Goal: Information Seeking & Learning: Find specific fact

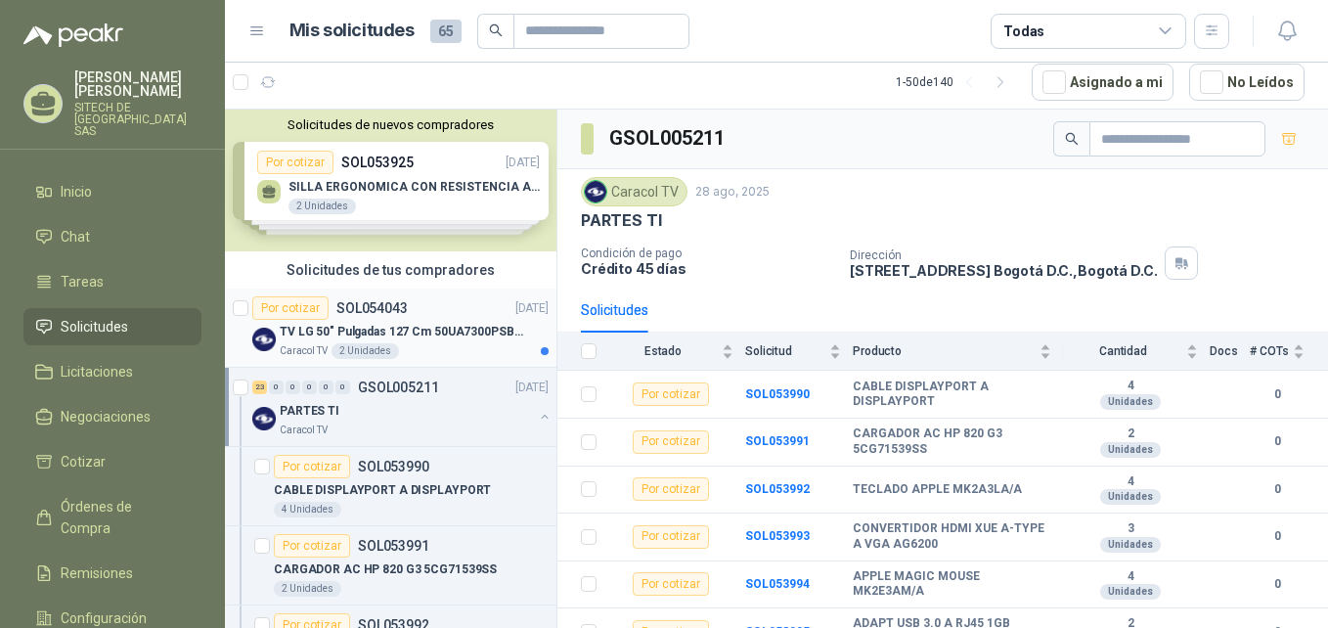
click at [435, 353] on div "Caracol TV 2 Unidades" at bounding box center [414, 351] width 269 height 16
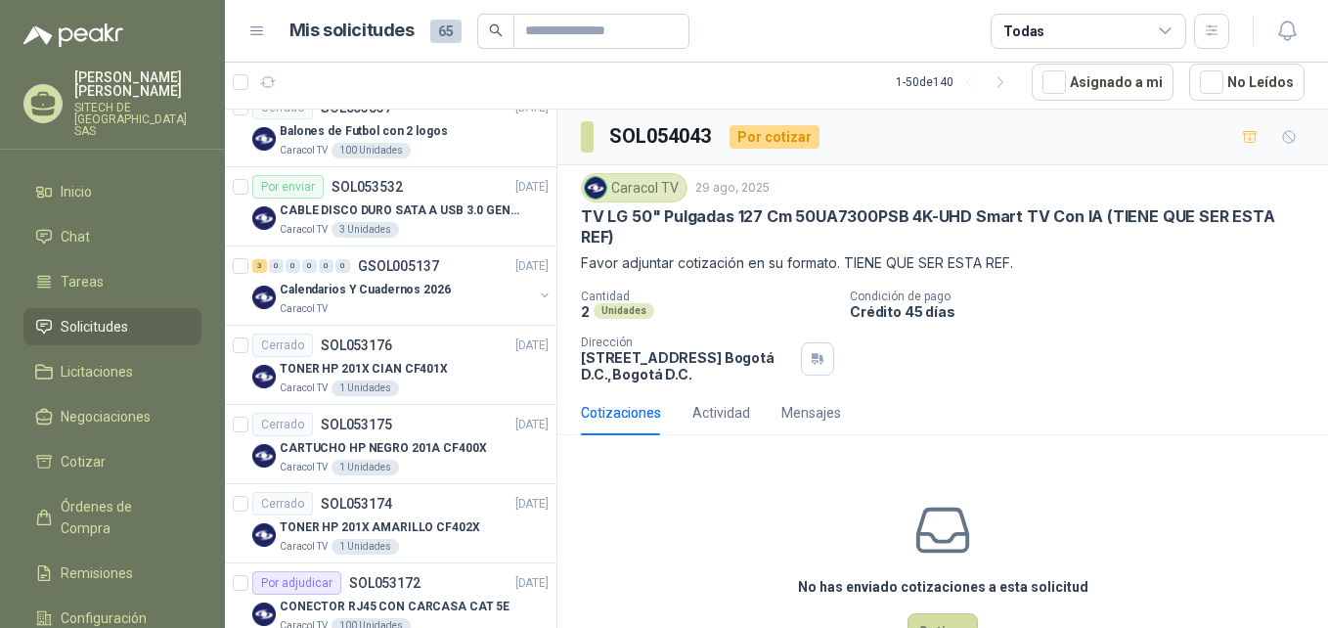
scroll to position [2238, 0]
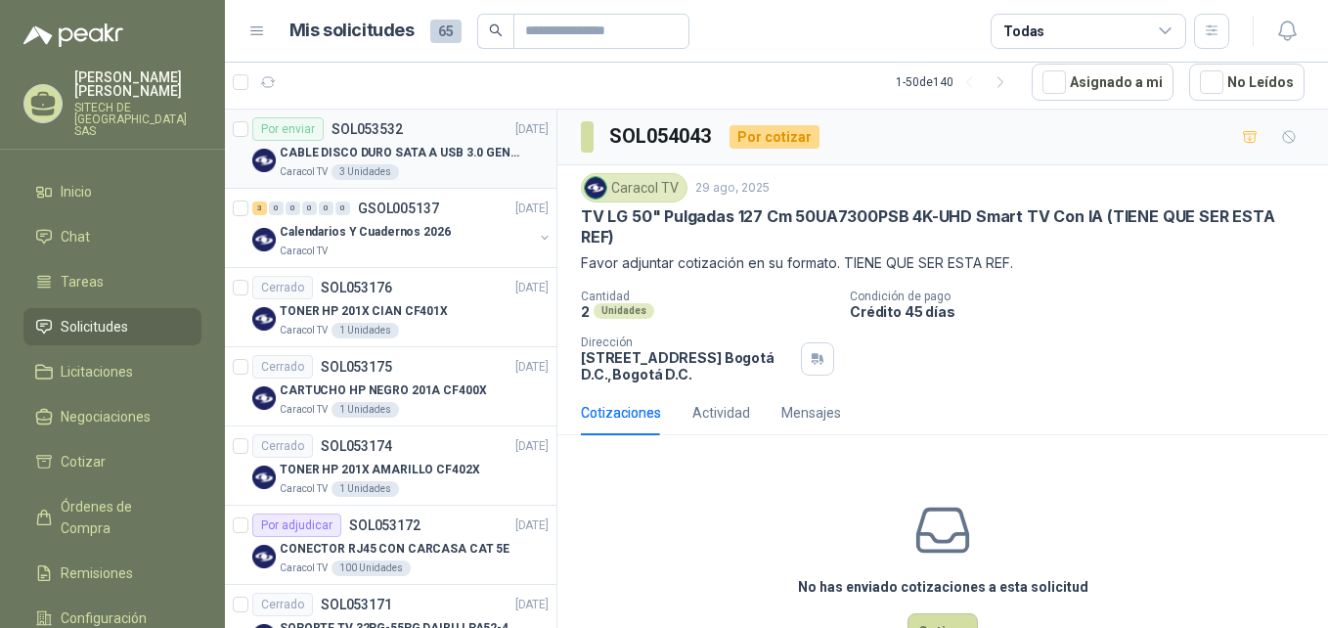
click at [439, 158] on p "CABLE DISCO DURO SATA A USB 3.0 GENERICO" at bounding box center [401, 153] width 243 height 19
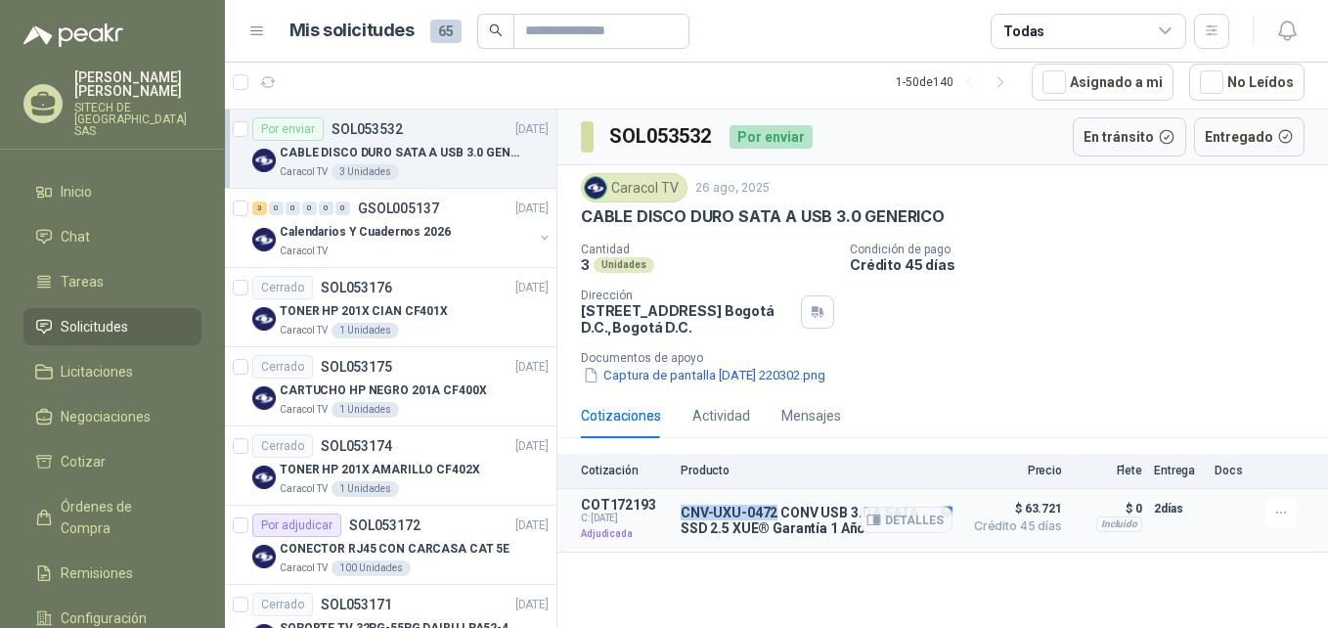
drag, startPoint x: 683, startPoint y: 514, endPoint x: 774, endPoint y: 514, distance: 90.9
click at [774, 514] on p "CNV-UXU-0472 CONV USB 3.0 A SATA SSD 2.5 XUE® Garantía 1 Año" at bounding box center [817, 520] width 272 height 31
copy p "CNV-UXU-0472"
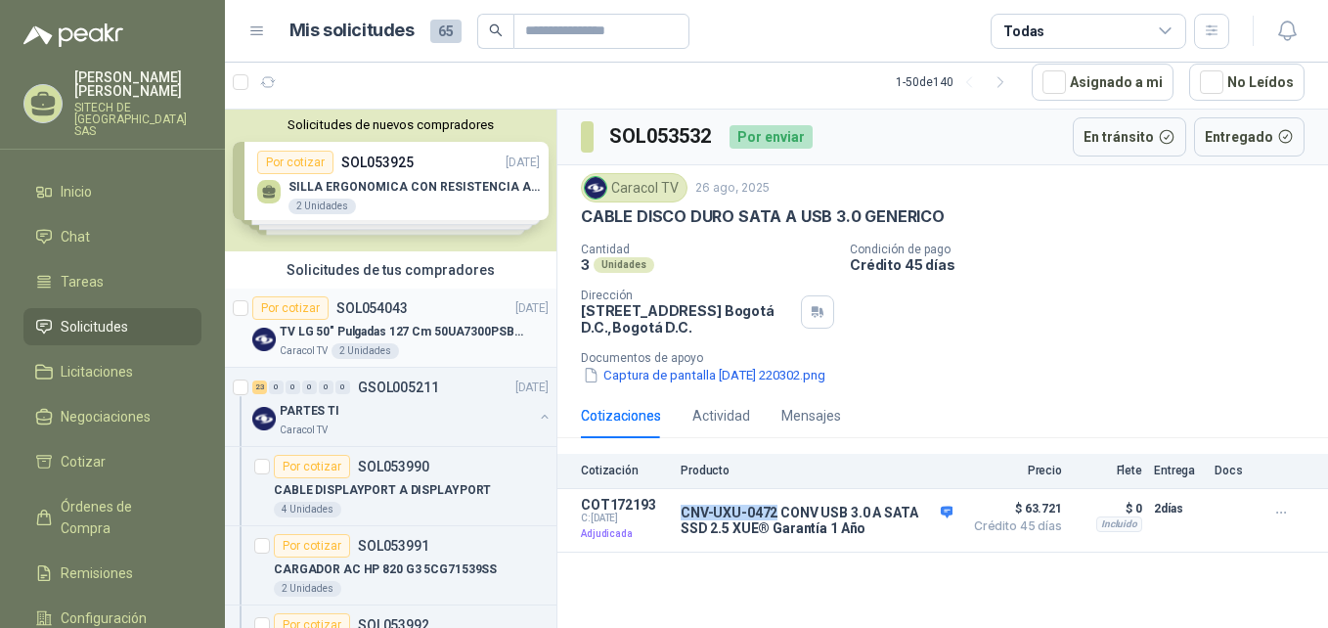
click at [298, 333] on p "TV LG 50" Pulgadas 127 Cm 50UA7300PSB 4K-UHD Smart TV Con IA (TIENE QUE SER EST…" at bounding box center [401, 332] width 243 height 19
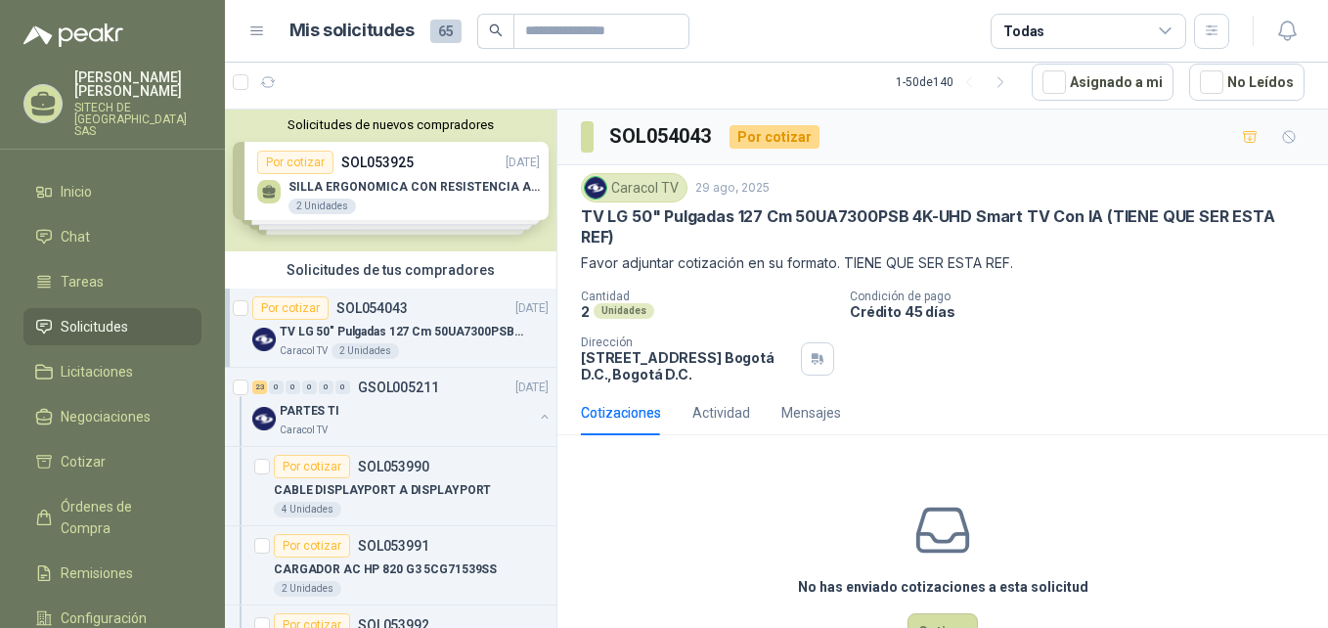
click at [716, 221] on p "TV LG 50" Pulgadas 127 Cm 50UA7300PSB 4K-UHD Smart TV Con IA (TIENE QUE SER EST…" at bounding box center [943, 227] width 724 height 42
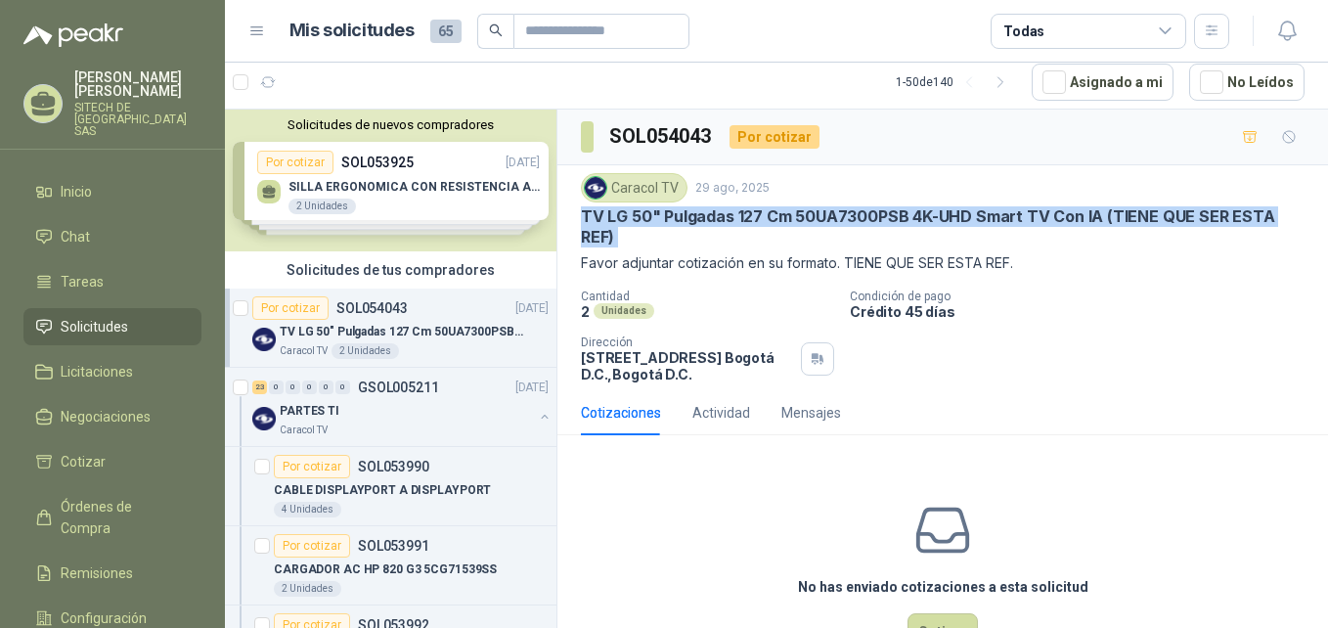
click at [716, 221] on p "TV LG 50" Pulgadas 127 Cm 50UA7300PSB 4K-UHD Smart TV Con IA (TIENE QUE SER EST…" at bounding box center [943, 227] width 724 height 42
copy p "TV LG 50" Pulgadas 127 Cm 50UA7300PSB 4K-UHD Smart TV Con IA (TIENE QUE SER EST…"
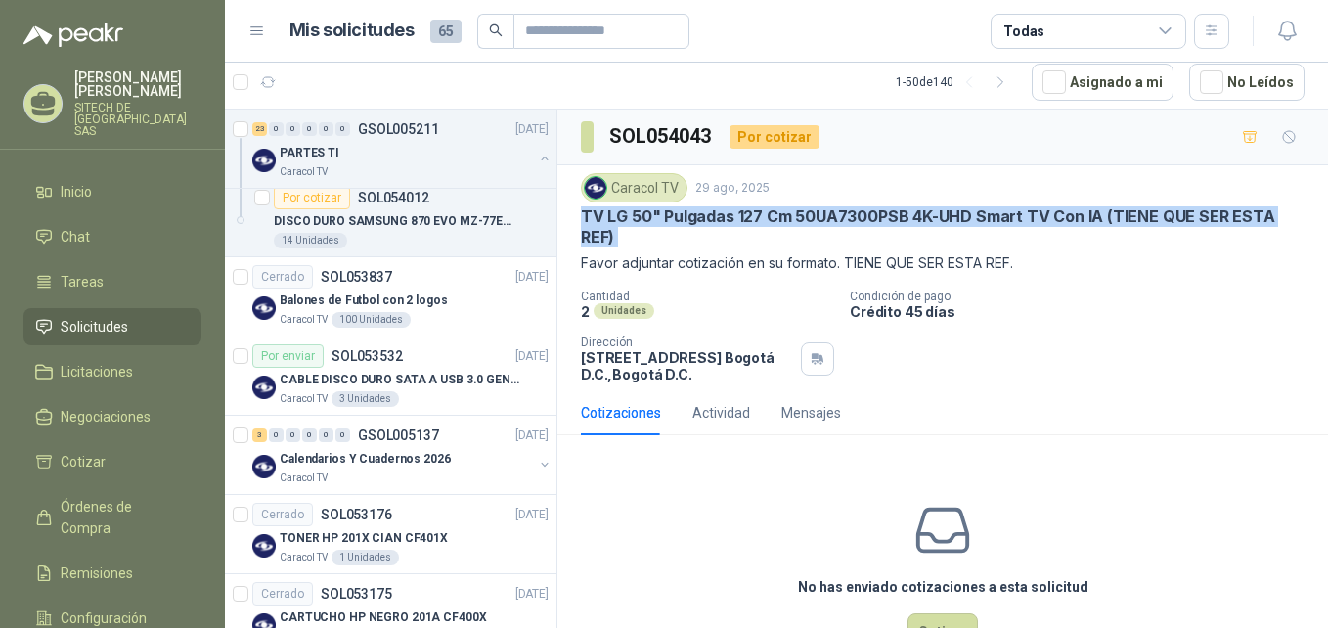
scroll to position [2068, 0]
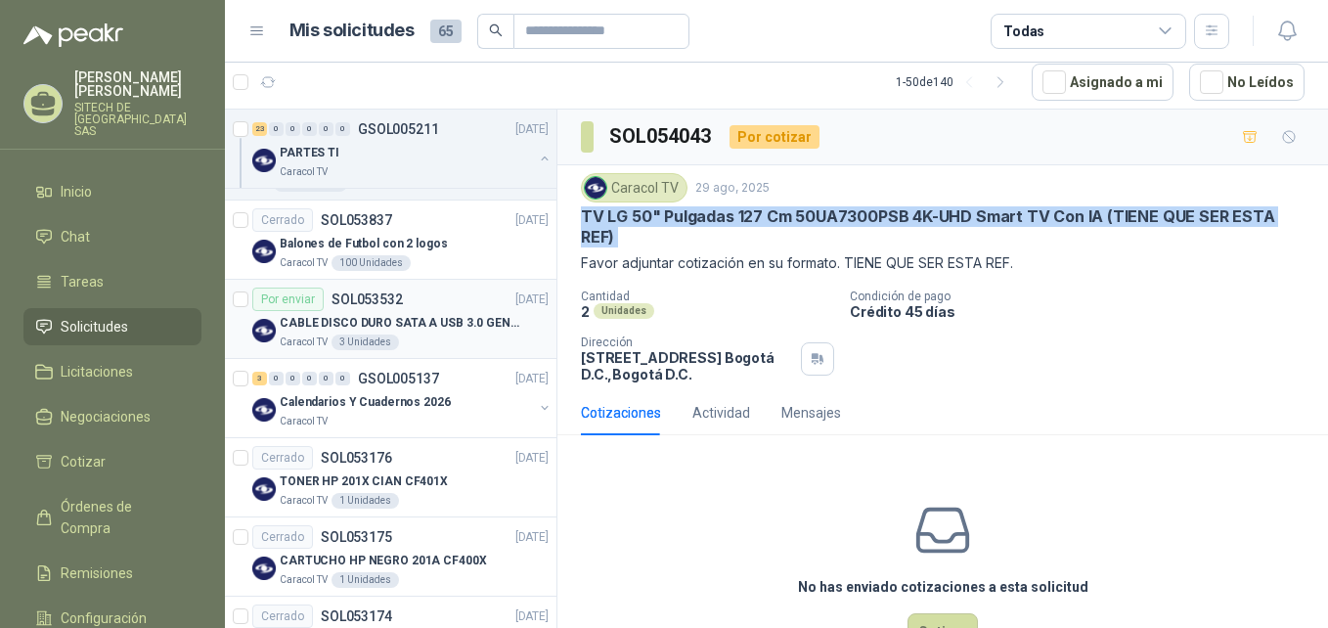
click at [418, 301] on div "Por enviar SOL053532 [DATE]" at bounding box center [400, 298] width 296 height 23
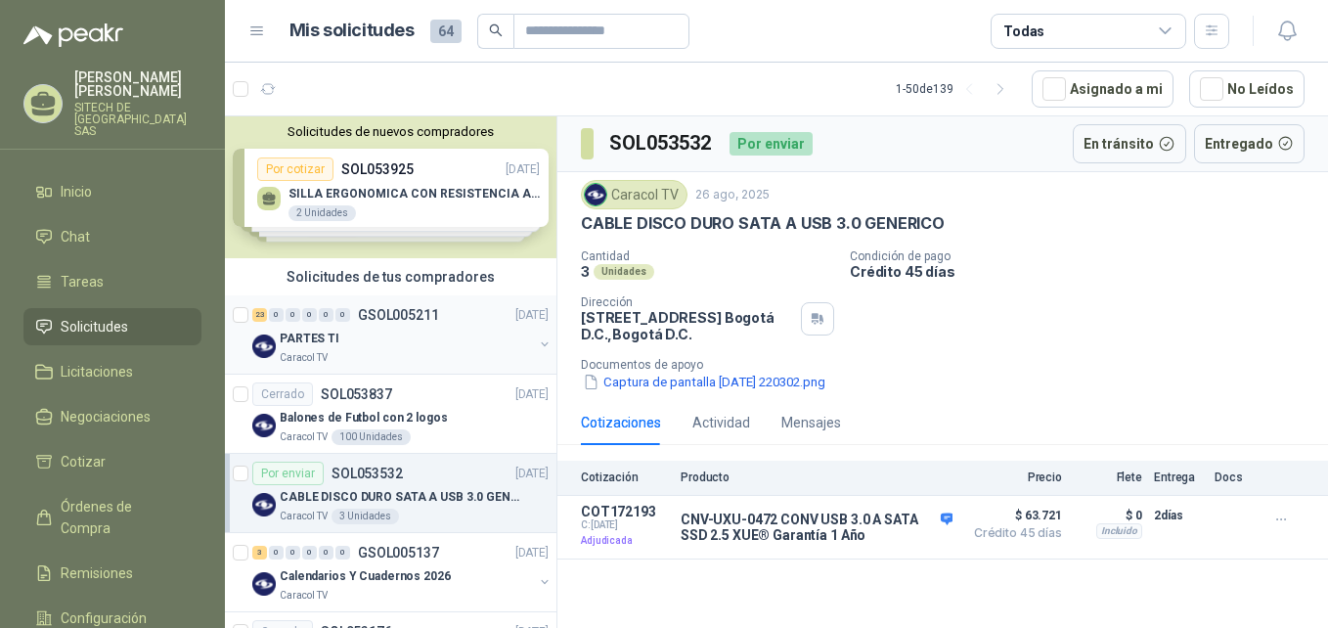
click at [397, 353] on div "Caracol TV" at bounding box center [406, 358] width 253 height 16
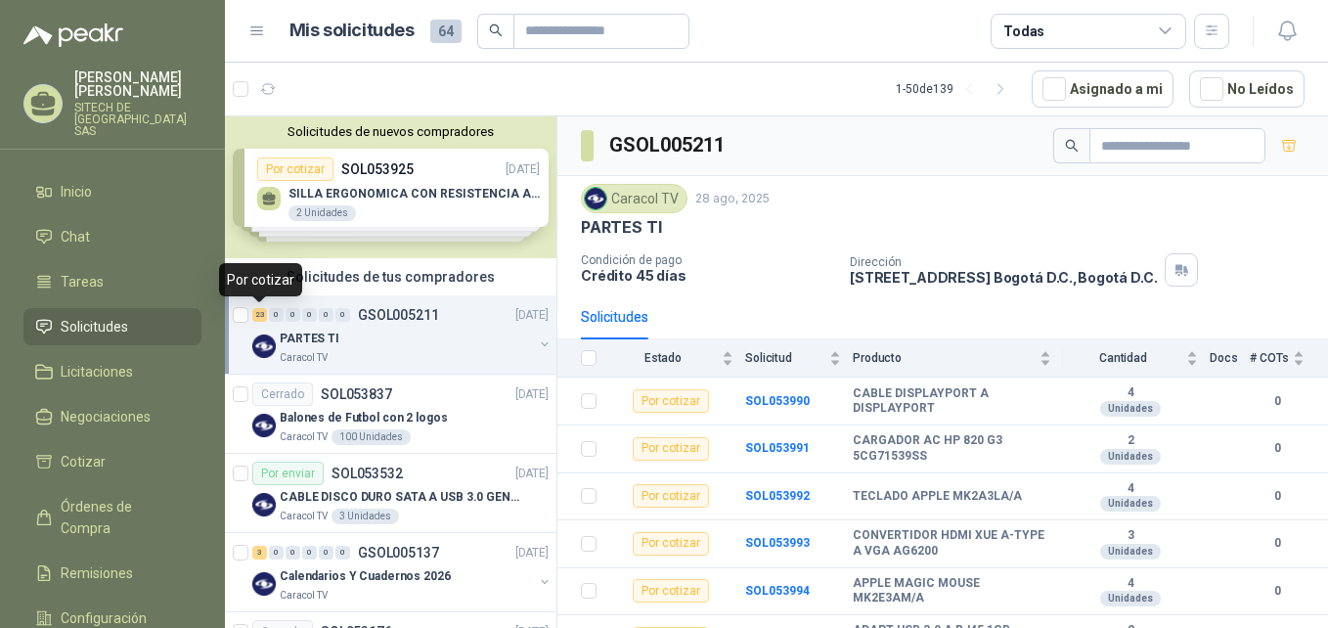
click at [255, 317] on div "23" at bounding box center [259, 315] width 15 height 14
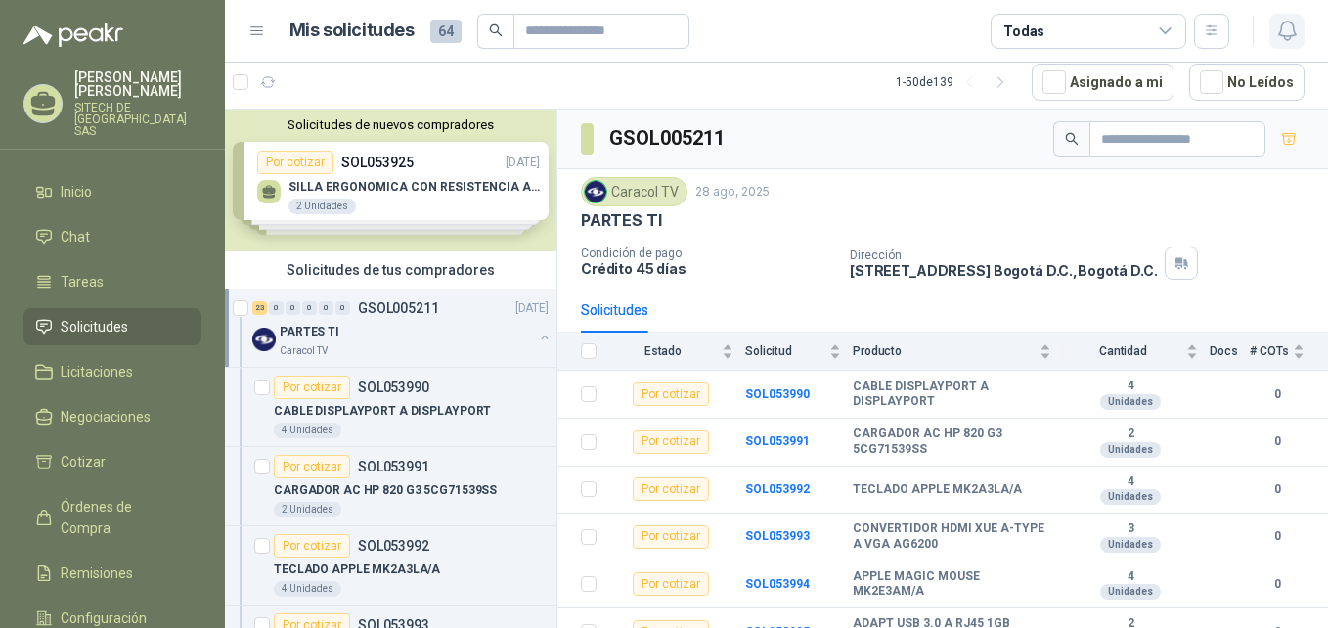
click at [1275, 42] on icon "button" at bounding box center [1287, 31] width 24 height 24
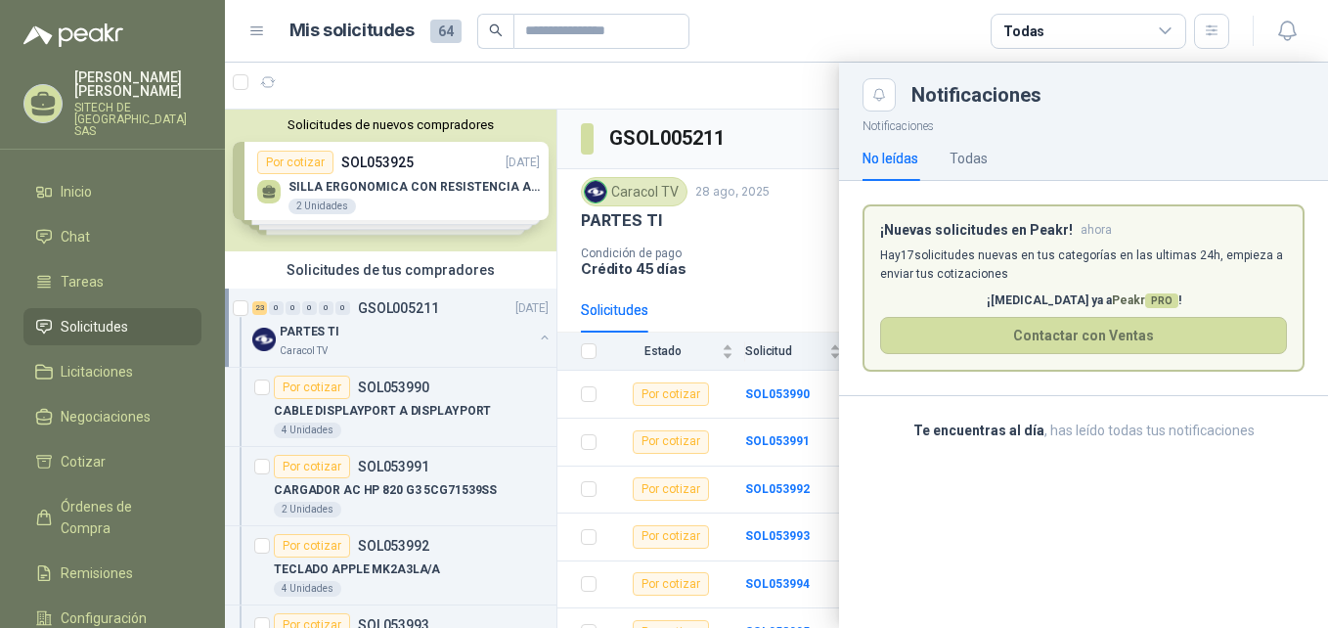
click at [701, 112] on div at bounding box center [776, 345] width 1103 height 565
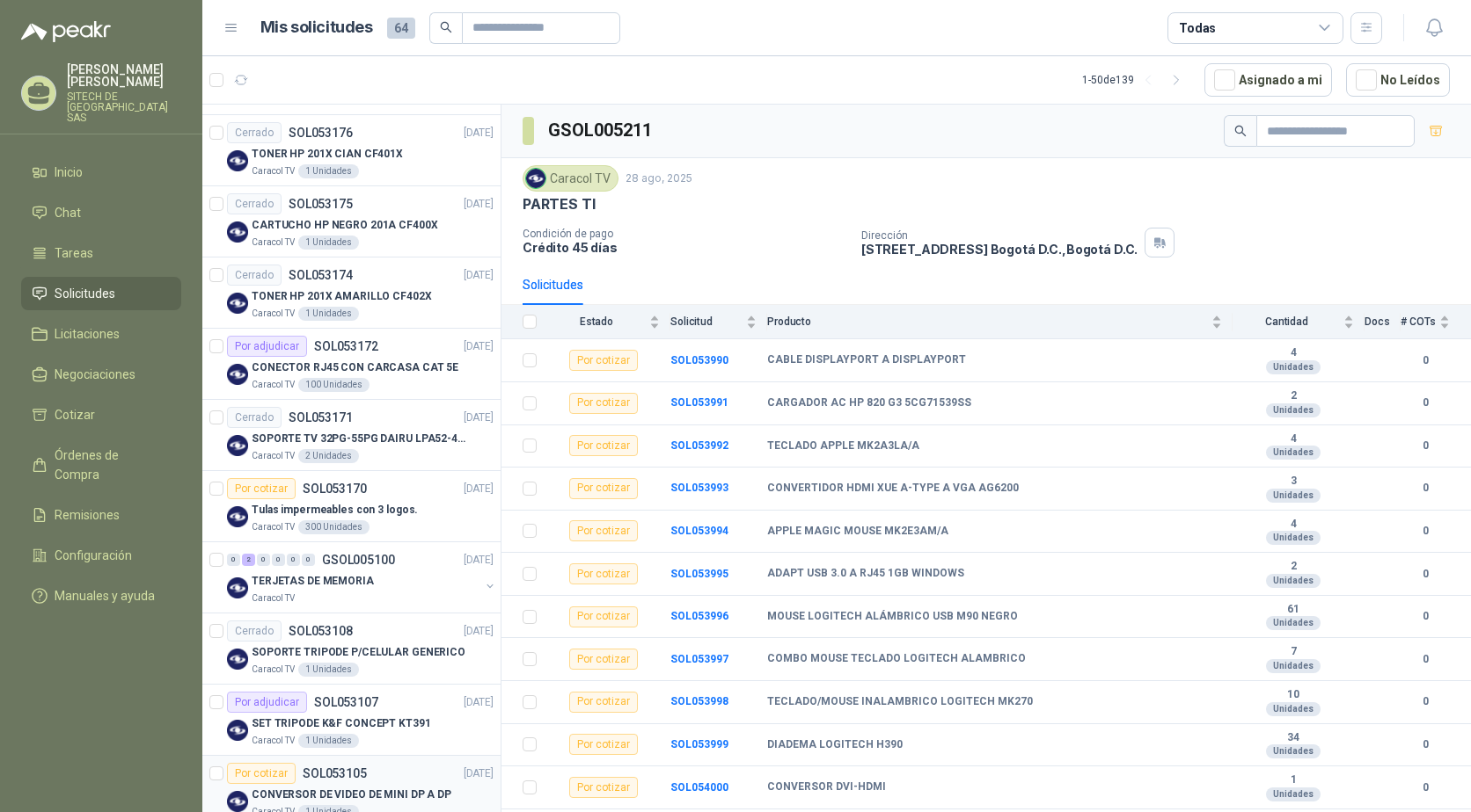
scroll to position [440, 0]
